Goal: Task Accomplishment & Management: Complete application form

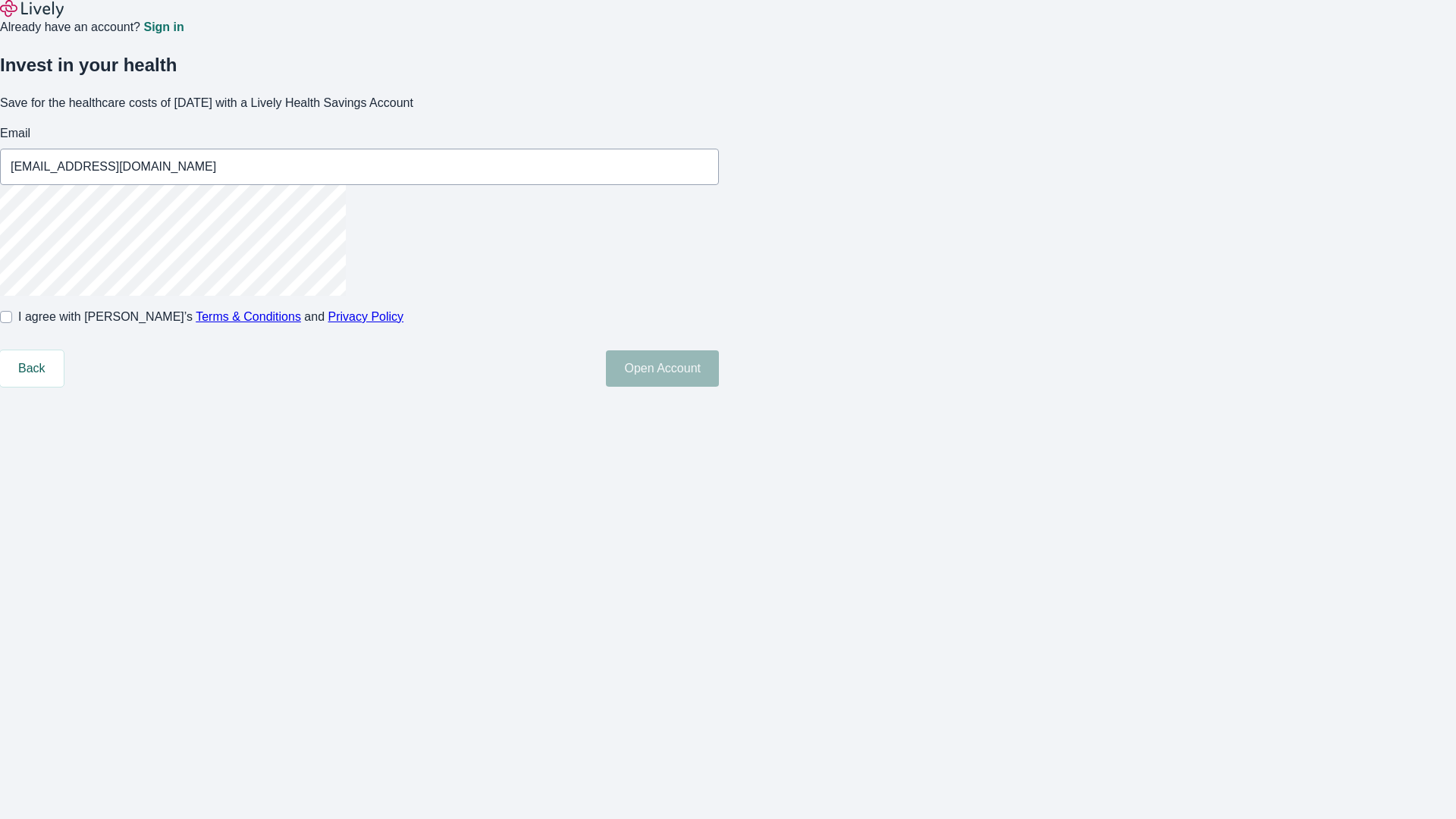
click at [12, 323] on input "I agree with Lively’s Terms & Conditions and Privacy Policy" at bounding box center [6, 316] width 12 height 12
checkbox input "true"
click at [719, 386] on button "Open Account" at bounding box center [662, 369] width 113 height 37
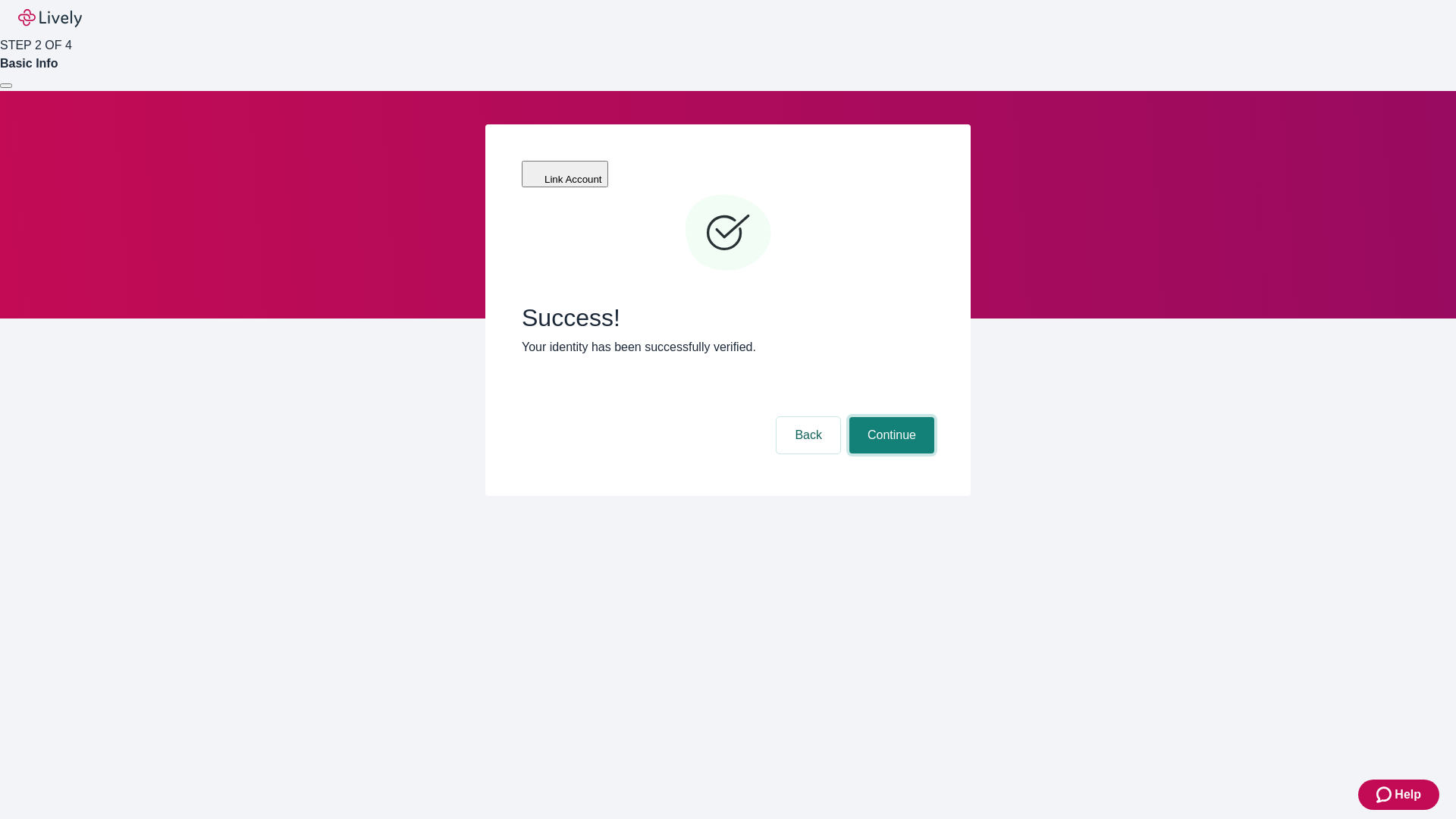
click at [889, 417] on button "Continue" at bounding box center [892, 435] width 85 height 37
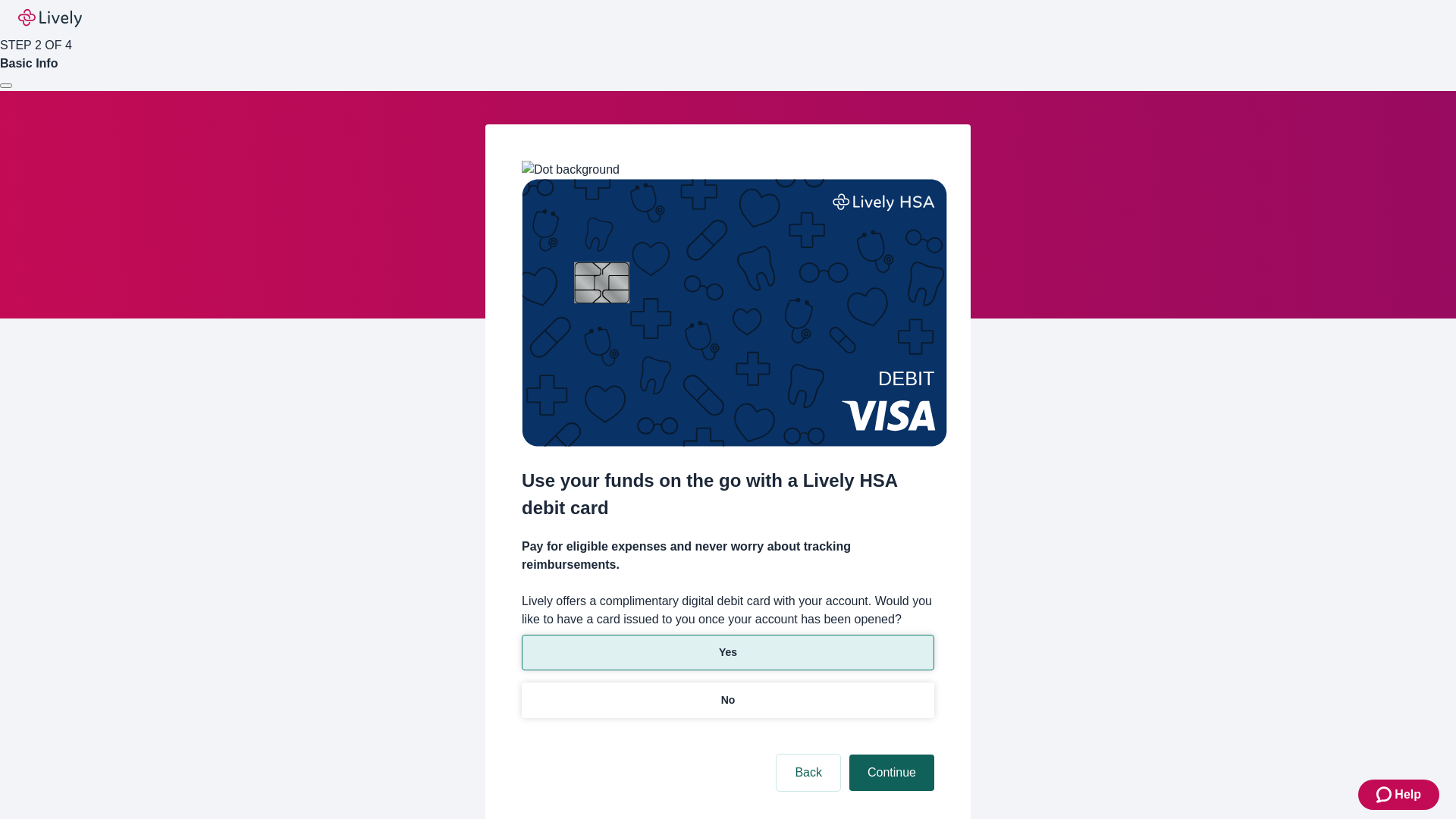
click at [727, 692] on p "No" at bounding box center [728, 699] width 14 height 16
click at [889, 754] on button "Continue" at bounding box center [892, 772] width 85 height 37
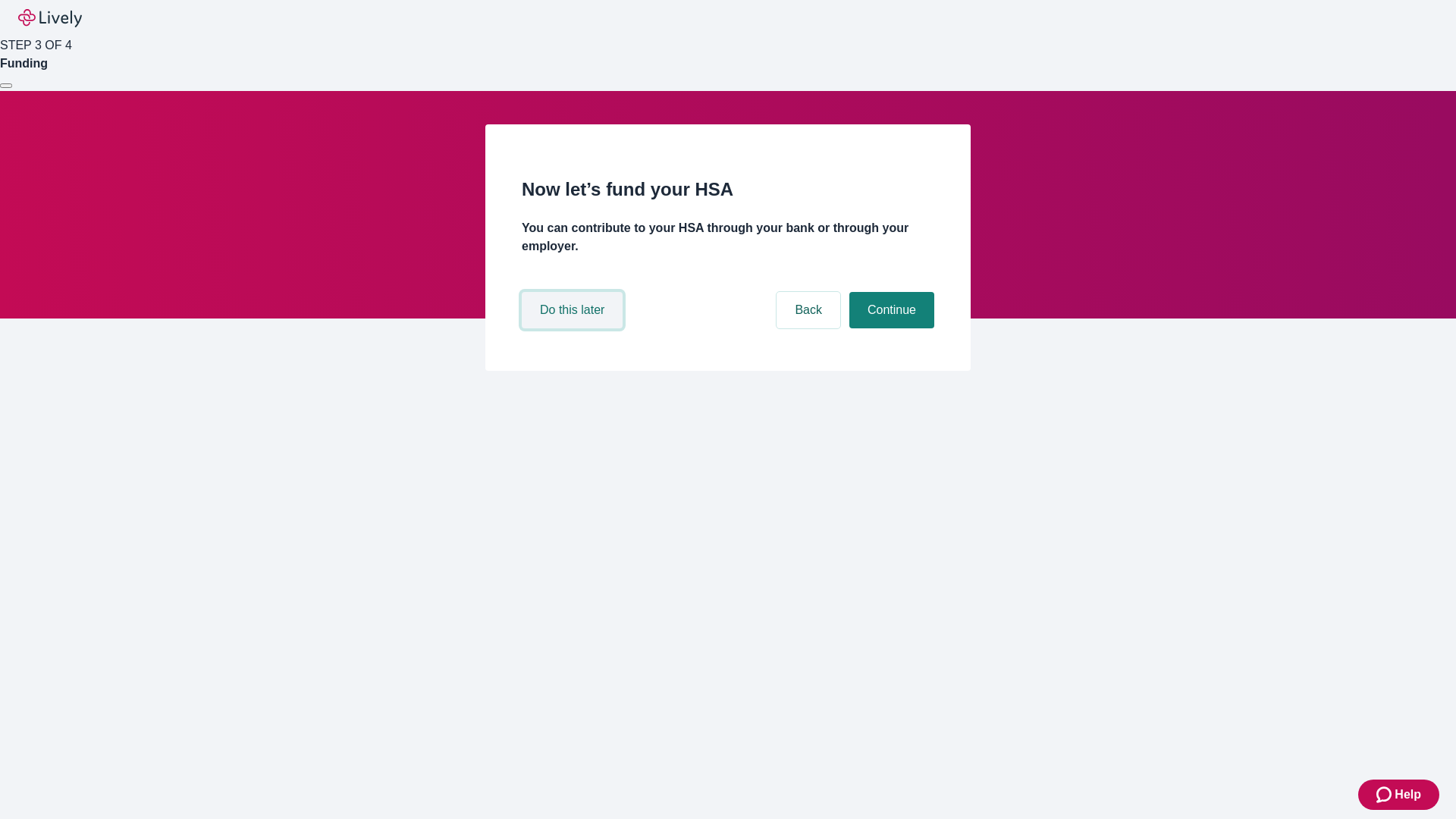
click at [574, 328] on button "Do this later" at bounding box center [572, 310] width 101 height 37
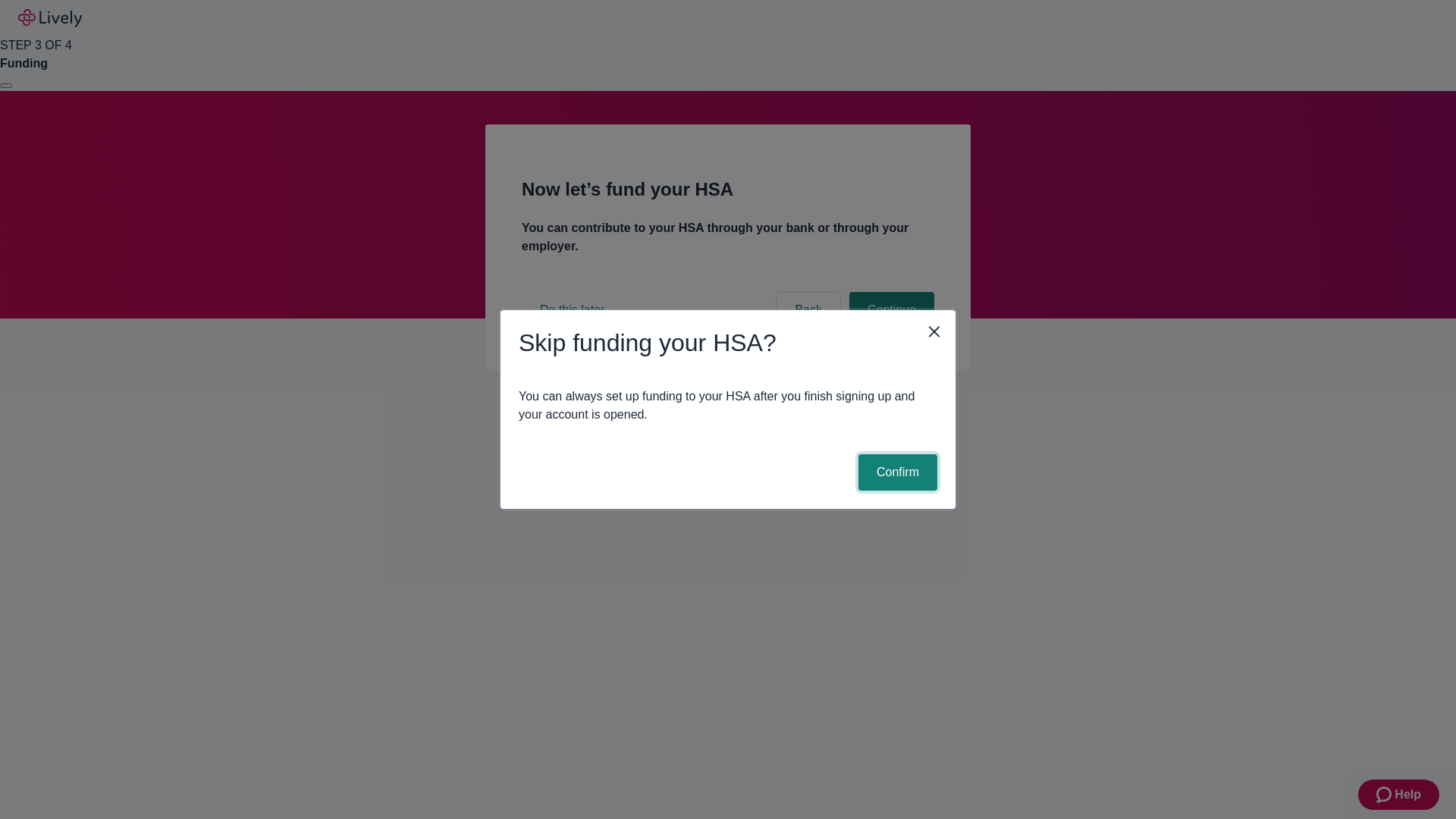
click at [896, 473] on button "Confirm" at bounding box center [898, 473] width 79 height 37
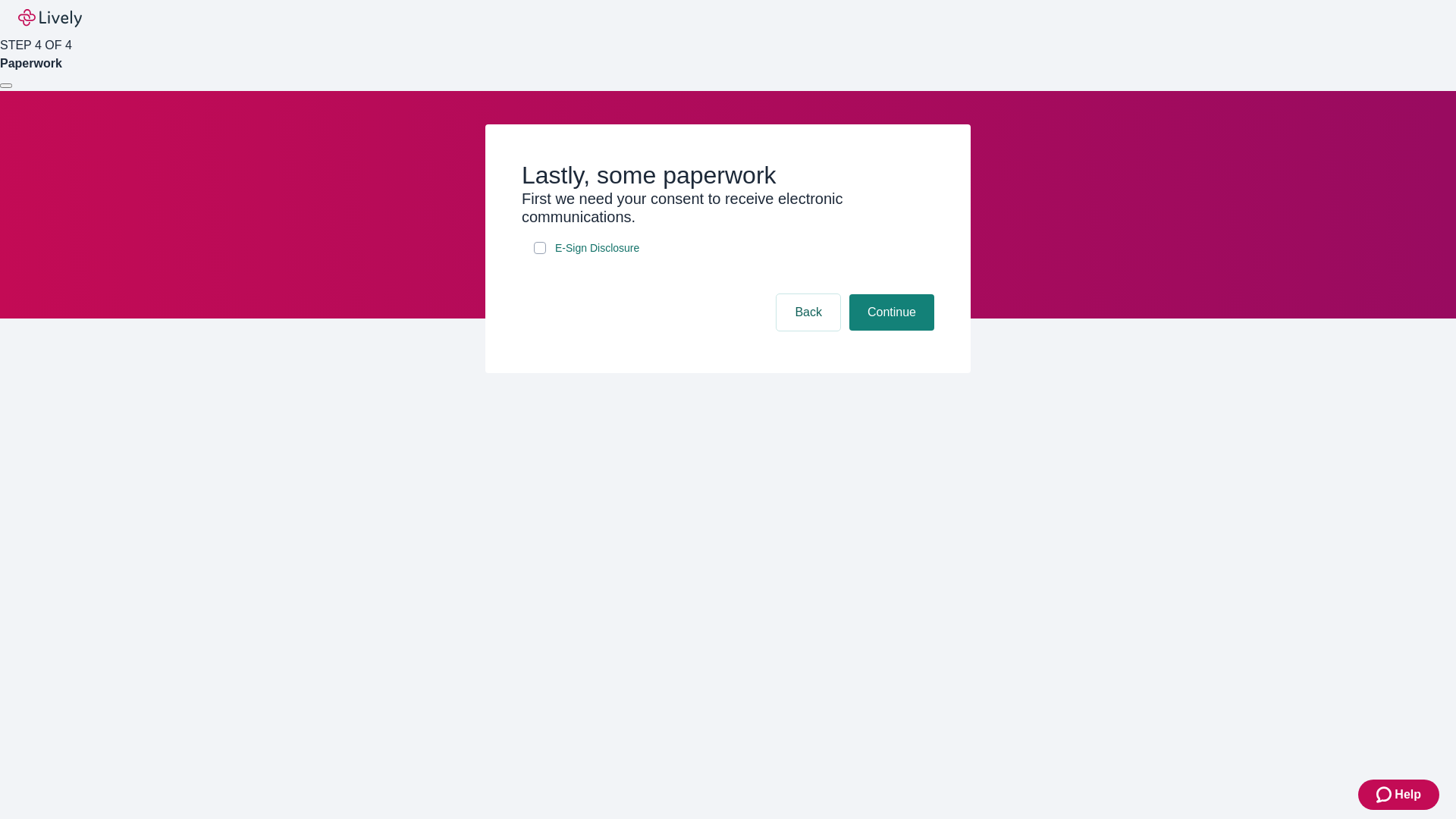
click at [540, 254] on input "E-Sign Disclosure" at bounding box center [539, 248] width 12 height 12
checkbox input "true"
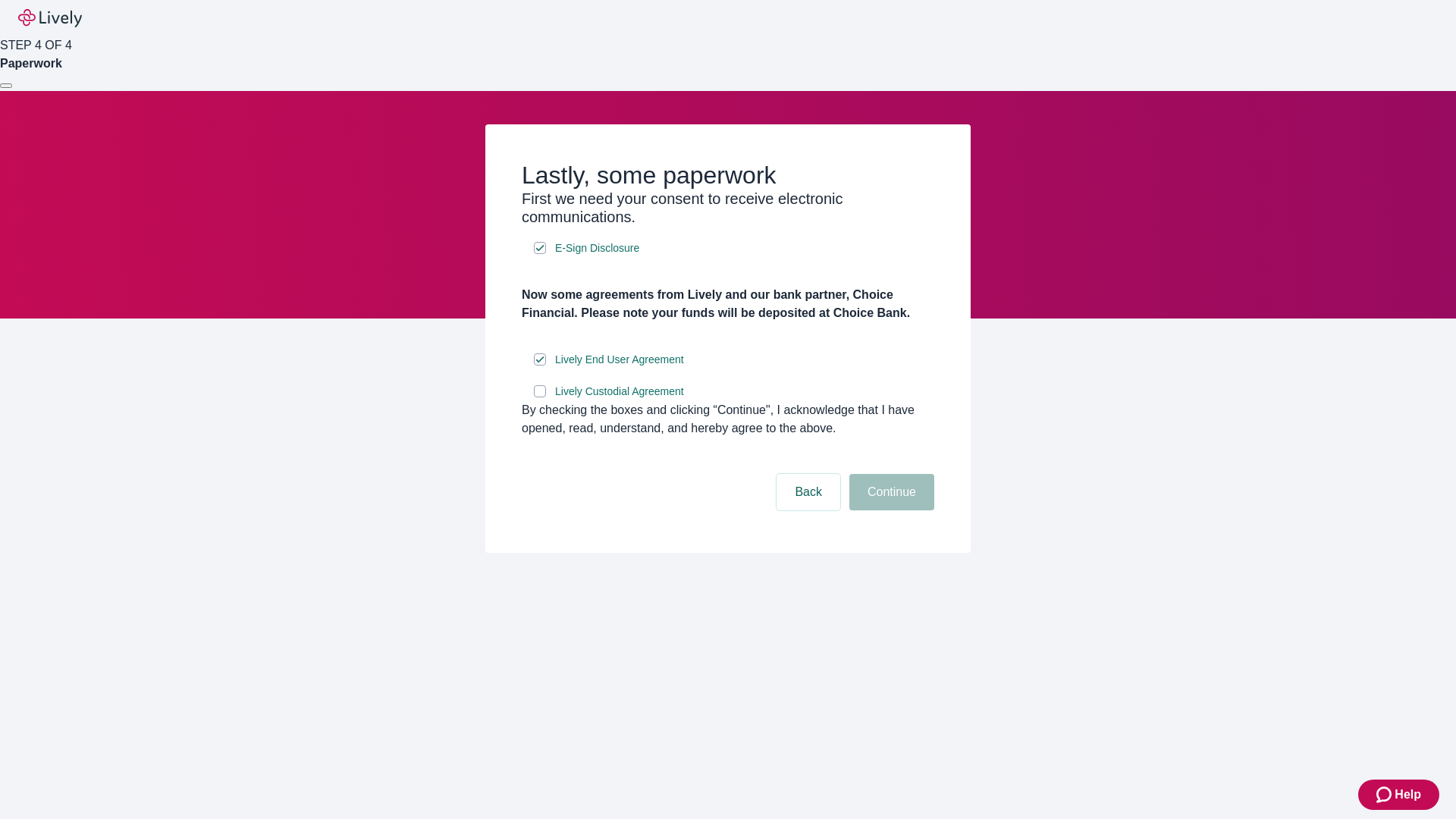
click at [540, 397] on input "Lively Custodial Agreement" at bounding box center [539, 391] width 12 height 12
checkbox input "true"
click at [889, 510] on button "Continue" at bounding box center [892, 492] width 85 height 37
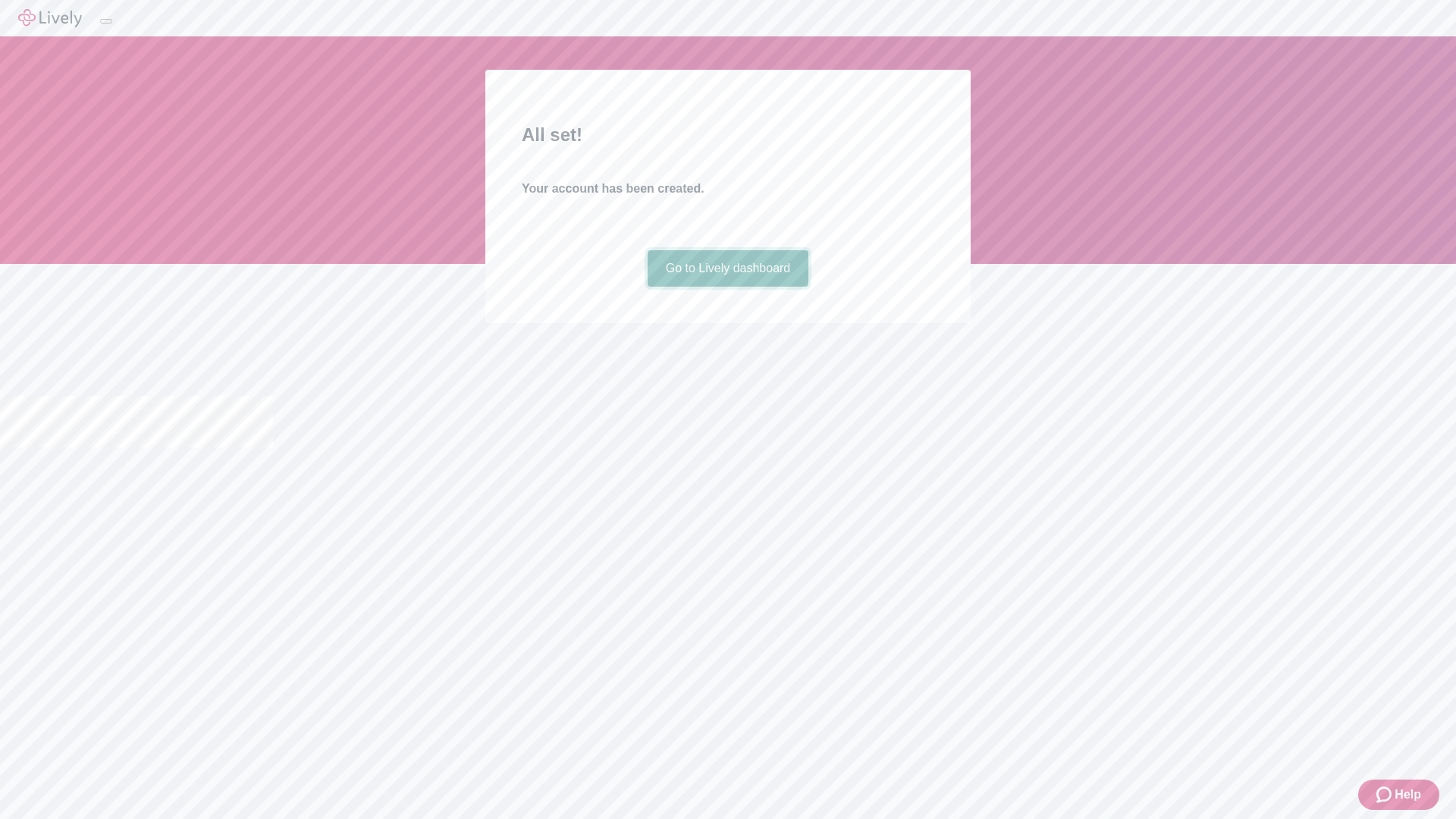
click at [727, 287] on link "Go to Lively dashboard" at bounding box center [728, 268] width 161 height 37
